Goal: Task Accomplishment & Management: Complete application form

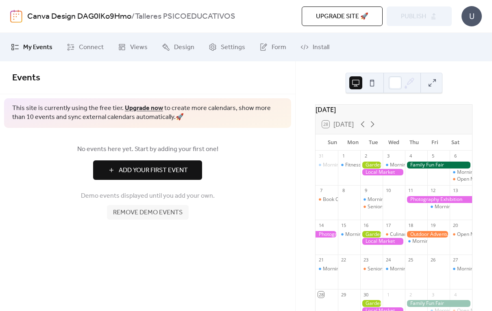
click at [384, 176] on div at bounding box center [382, 172] width 45 height 7
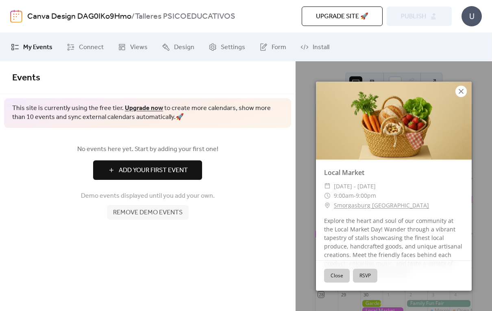
click at [459, 94] on icon at bounding box center [461, 92] width 10 height 10
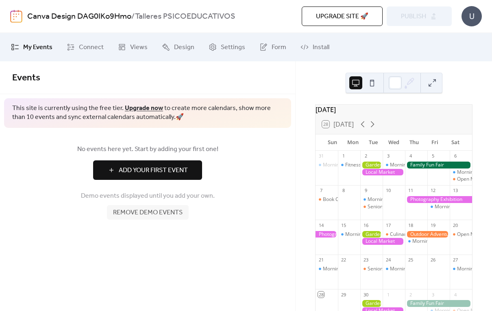
click at [170, 215] on span "Remove demo events" at bounding box center [148, 213] width 70 height 10
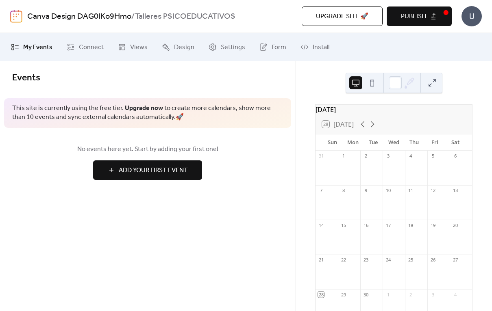
click at [431, 16] on button "Publish" at bounding box center [419, 17] width 65 height 20
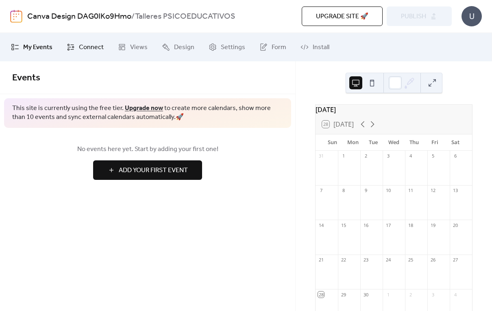
click at [98, 36] on link "Connect" at bounding box center [85, 47] width 49 height 22
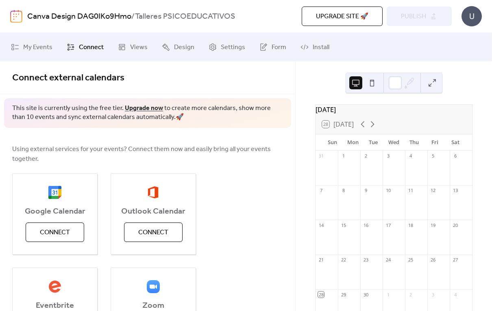
click at [374, 84] on button at bounding box center [371, 82] width 13 height 13
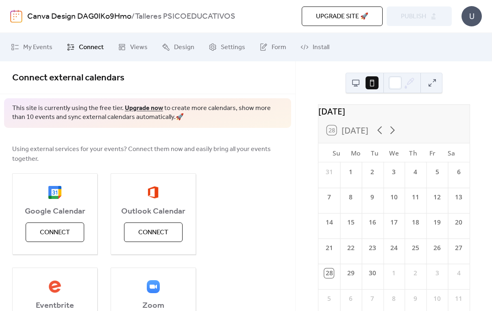
click at [355, 85] on button at bounding box center [355, 82] width 13 height 13
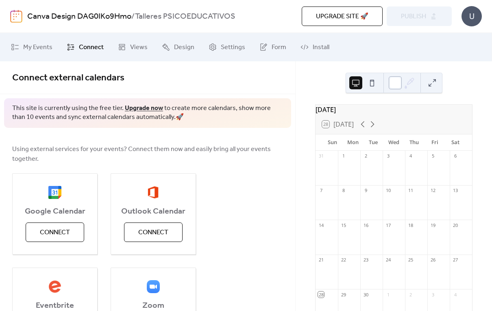
click at [397, 85] on div at bounding box center [395, 82] width 13 height 13
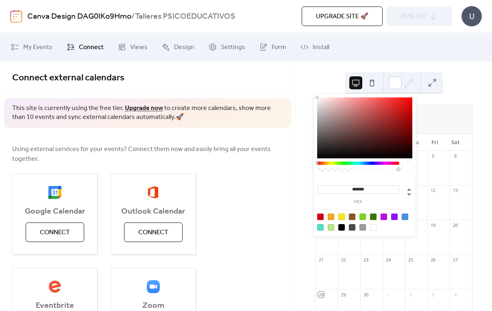
click at [469, 85] on div "[DATE] 28 [DATE] Sun Mon Tue Wed Thu Fri Sat 31 1 2 3 4 5 6 7 8 9 10 11 12 13 1…" at bounding box center [394, 186] width 196 height 250
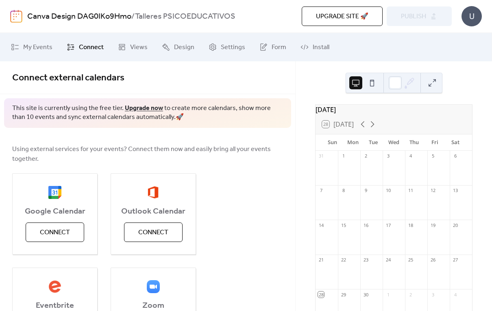
click at [480, 21] on div "U" at bounding box center [471, 16] width 20 height 20
click at [415, 39] on ul "My Events Connect Views Design Settings Form Install" at bounding box center [246, 47] width 482 height 22
click at [409, 26] on div "Canva Design DAG0IKo9Hmo / Talleres PSICOEDUCATIVOS Upgrade site 🚀 Preview Publ…" at bounding box center [246, 16] width 472 height 33
click at [415, 16] on div "Upgrade site 🚀 Preview Publish" at bounding box center [361, 17] width 181 height 20
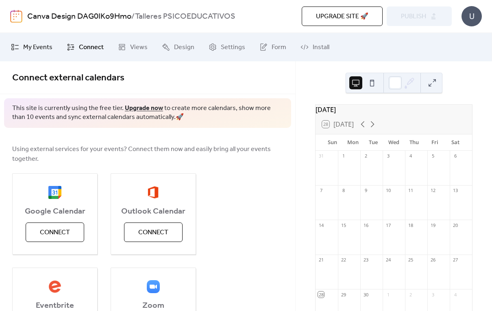
click at [35, 43] on span "My Events" at bounding box center [37, 48] width 29 height 10
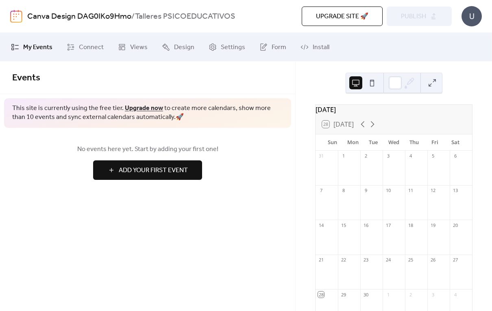
click at [170, 170] on span "Add Your First Event" at bounding box center [153, 171] width 69 height 10
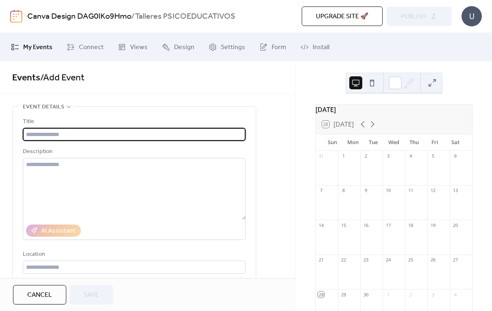
click at [190, 137] on input "text" at bounding box center [134, 134] width 223 height 13
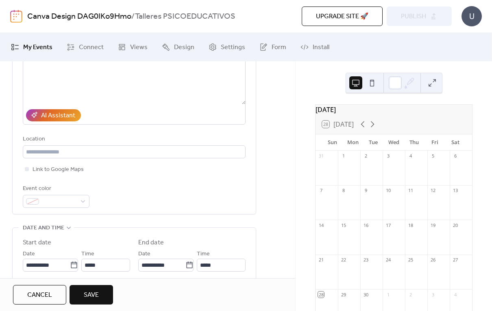
scroll to position [125, 0]
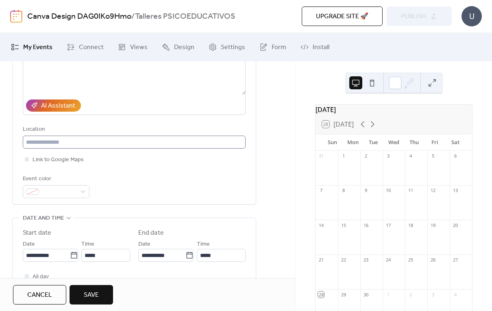
type input "**********"
click at [185, 144] on input "text" at bounding box center [134, 142] width 223 height 13
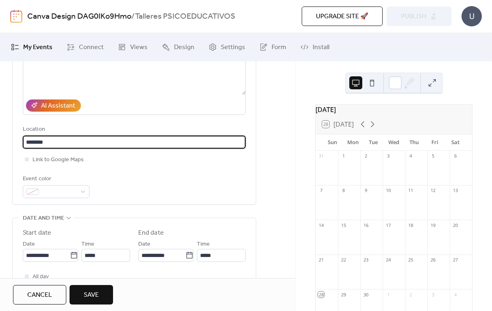
type input "********"
click at [83, 183] on div "Event color" at bounding box center [55, 179] width 65 height 10
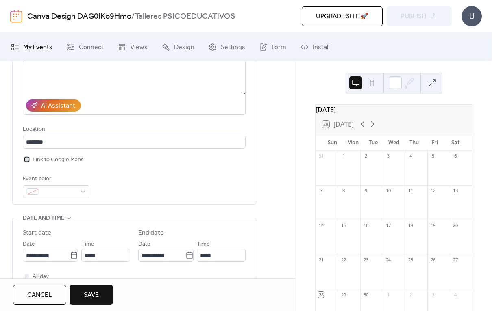
click at [76, 159] on span "Link to Google Maps" at bounding box center [58, 160] width 51 height 10
click at [82, 198] on div at bounding box center [56, 191] width 67 height 13
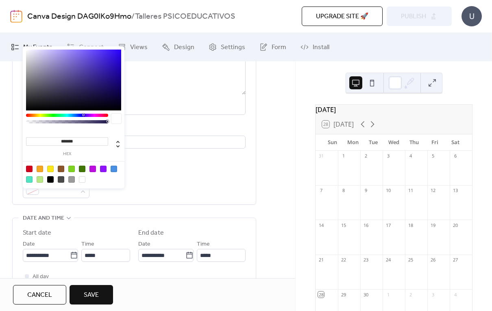
click at [148, 195] on div "Event color" at bounding box center [134, 186] width 223 height 24
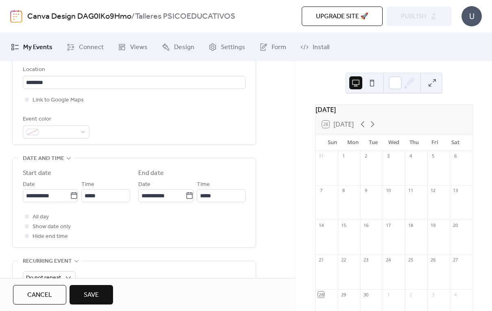
scroll to position [197, 0]
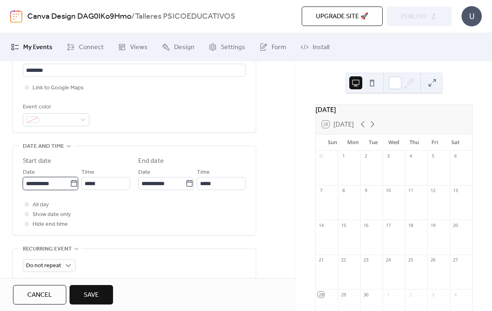
click at [66, 190] on input "**********" at bounding box center [46, 183] width 47 height 13
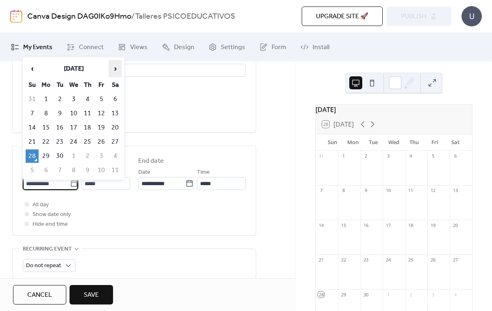
click at [110, 73] on span "›" at bounding box center [115, 69] width 12 height 16
click at [102, 114] on td "7" at bounding box center [101, 113] width 13 height 13
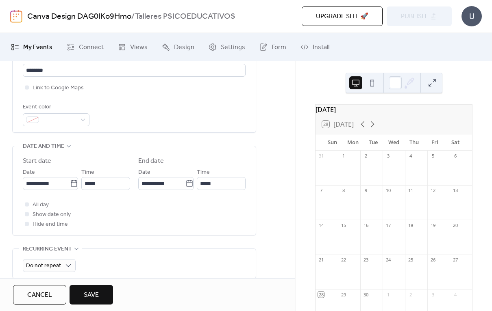
type input "**********"
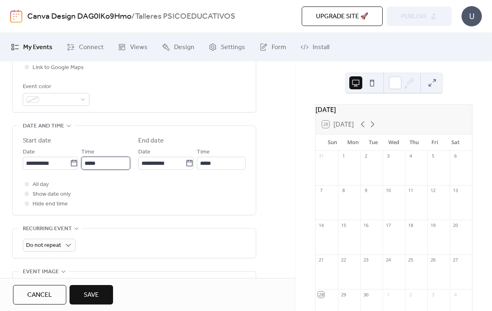
click at [117, 170] on input "*****" at bounding box center [105, 163] width 49 height 13
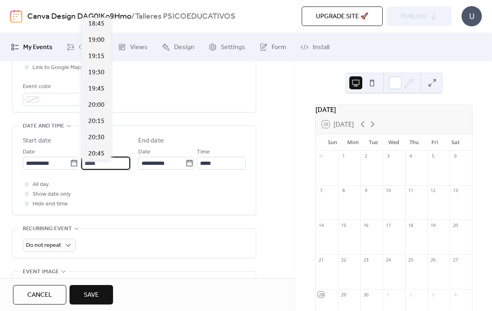
scroll to position [1217, 0]
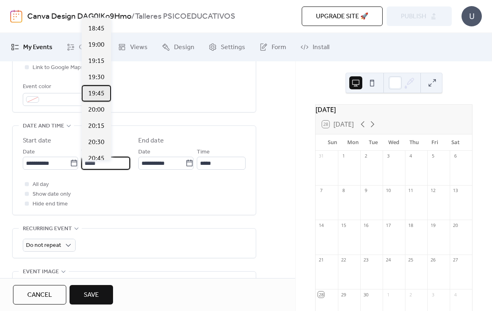
click at [94, 94] on span "19:45" at bounding box center [96, 94] width 16 height 10
type input "*****"
